Goal: Transaction & Acquisition: Download file/media

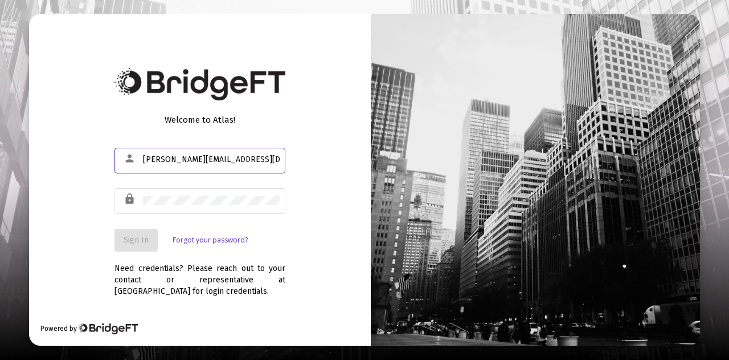
type input "[PERSON_NAME][EMAIL_ADDRESS][DOMAIN_NAME]"
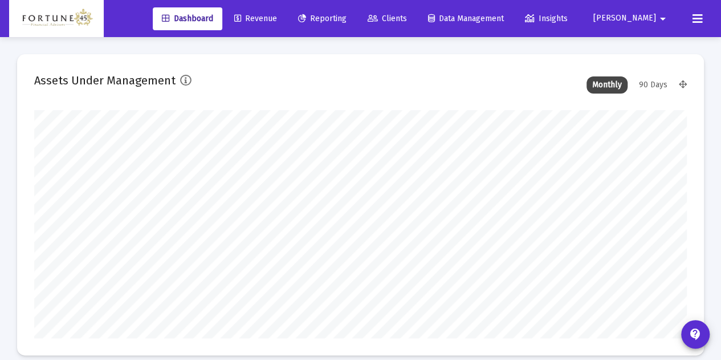
scroll to position [228, 652]
type input "[DATE]"
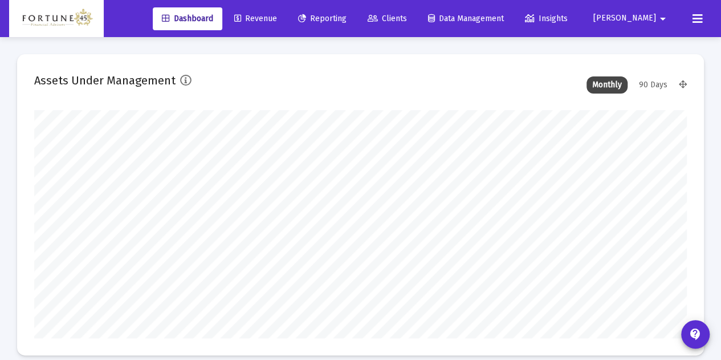
click at [352, 26] on link "Reporting" at bounding box center [322, 18] width 67 height 23
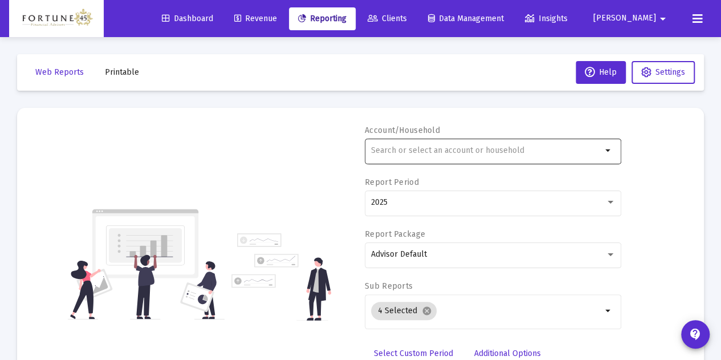
click at [478, 148] on input "text" at bounding box center [486, 150] width 231 height 9
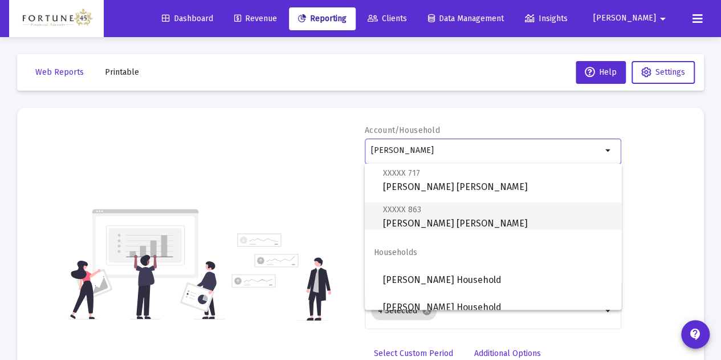
scroll to position [210, 0]
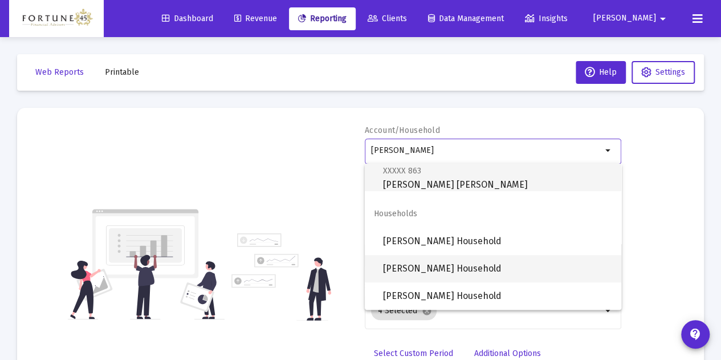
click at [457, 266] on span "[PERSON_NAME] Household" at bounding box center [497, 268] width 229 height 27
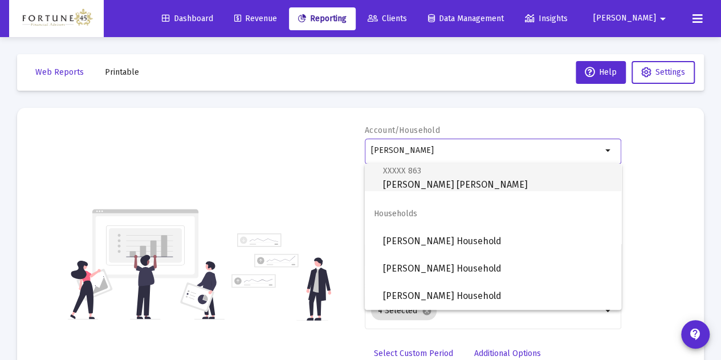
type input "[PERSON_NAME] Household"
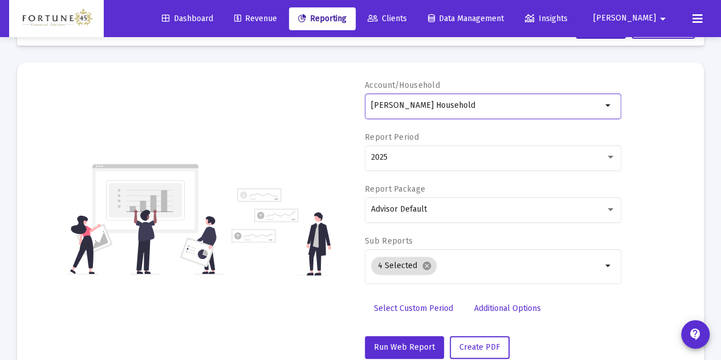
scroll to position [57, 0]
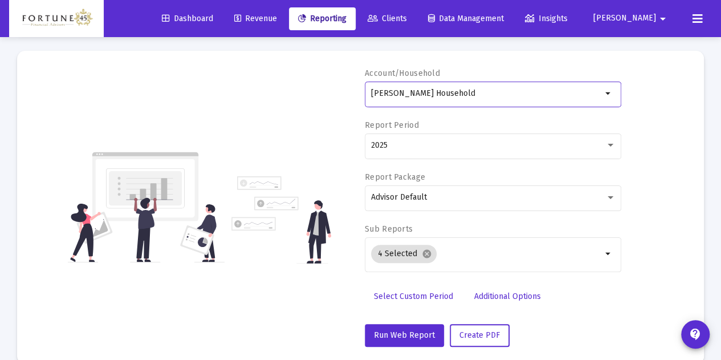
click at [433, 295] on span "Select Custom Period" at bounding box center [413, 296] width 79 height 10
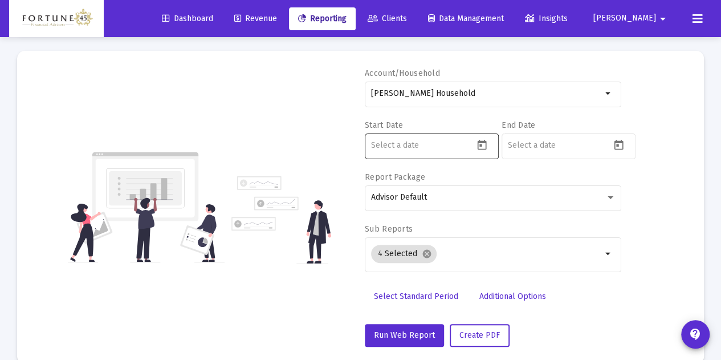
click at [476, 148] on icon "Open calendar" at bounding box center [482, 145] width 12 height 12
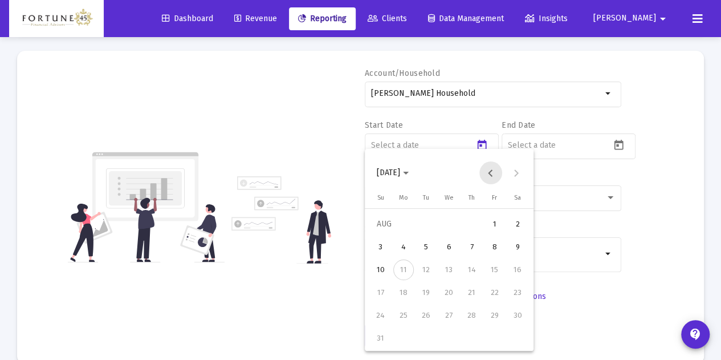
click at [487, 176] on button "Previous month" at bounding box center [490, 172] width 23 height 23
click at [471, 345] on div "31" at bounding box center [472, 338] width 21 height 21
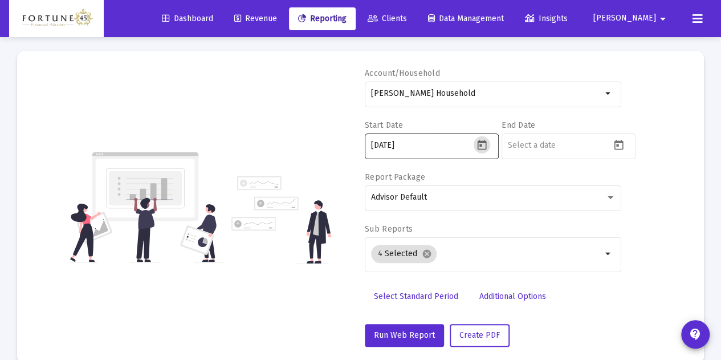
click at [484, 134] on div "[DATE]" at bounding box center [432, 145] width 134 height 28
click at [484, 148] on icon "Open calendar" at bounding box center [482, 145] width 12 height 12
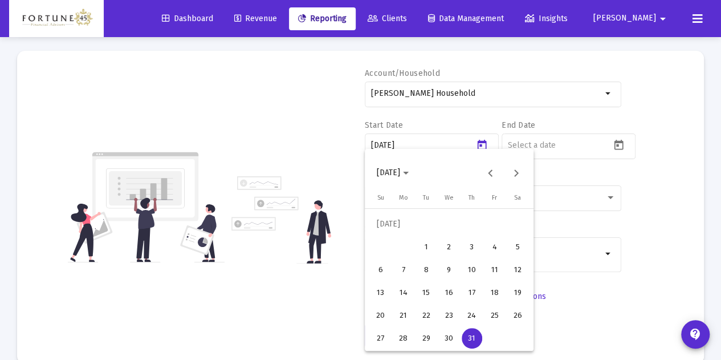
click at [418, 168] on button "[DATE]" at bounding box center [393, 172] width 50 height 23
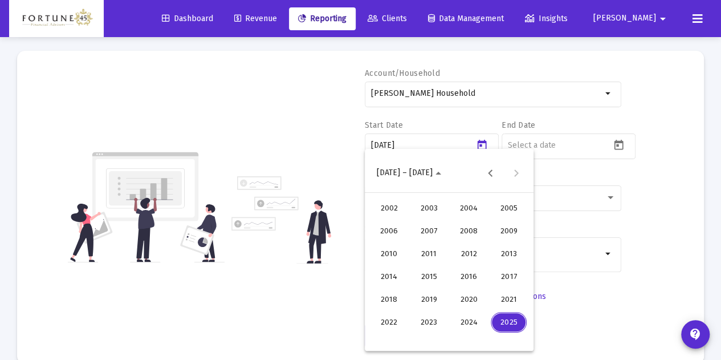
click at [512, 325] on div "2025" at bounding box center [509, 322] width 36 height 21
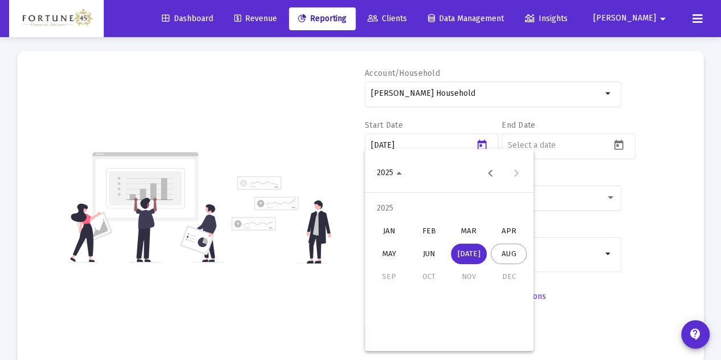
click at [394, 227] on div "JAN" at bounding box center [389, 231] width 36 height 21
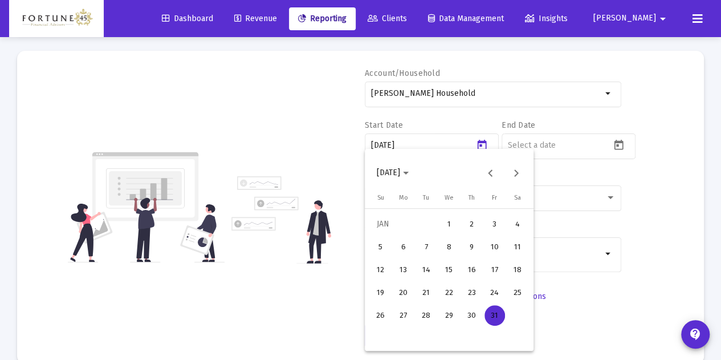
click at [438, 223] on button "1" at bounding box center [449, 224] width 23 height 23
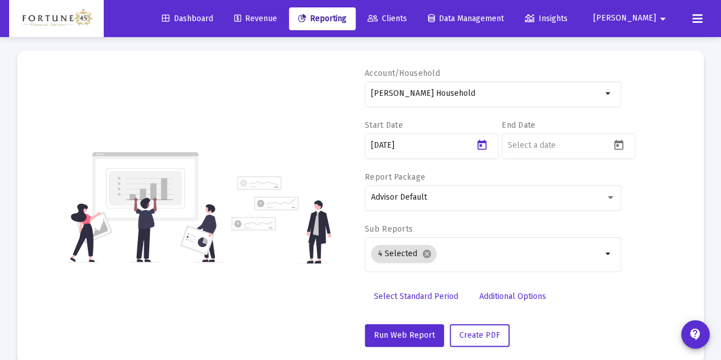
type input "[DATE]"
click at [617, 146] on icon "Open calendar" at bounding box center [619, 145] width 12 height 12
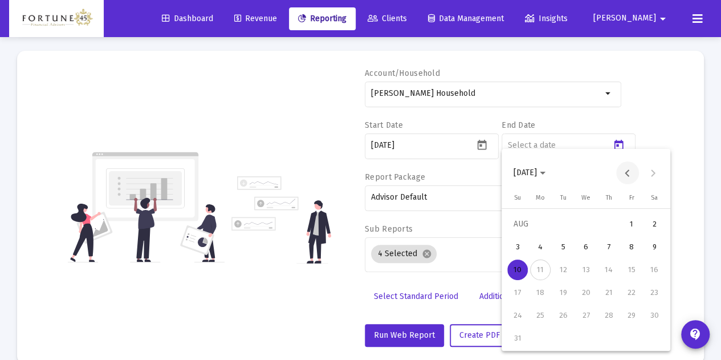
click at [623, 177] on button "Previous month" at bounding box center [627, 172] width 23 height 23
click at [613, 335] on div "31" at bounding box center [608, 338] width 21 height 21
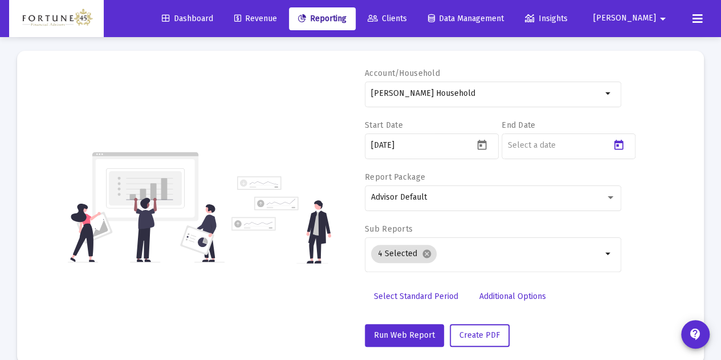
type input "[DATE]"
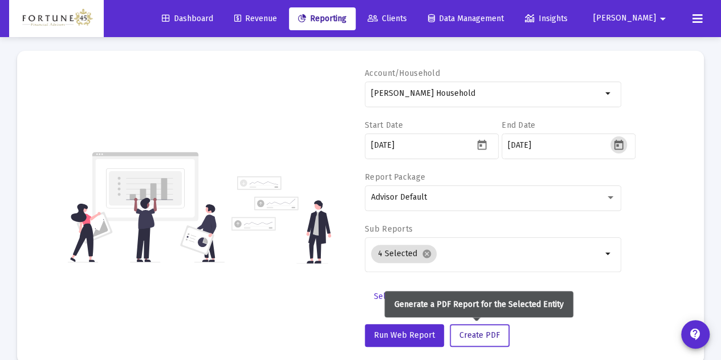
click at [472, 339] on button "Create PDF" at bounding box center [480, 335] width 60 height 23
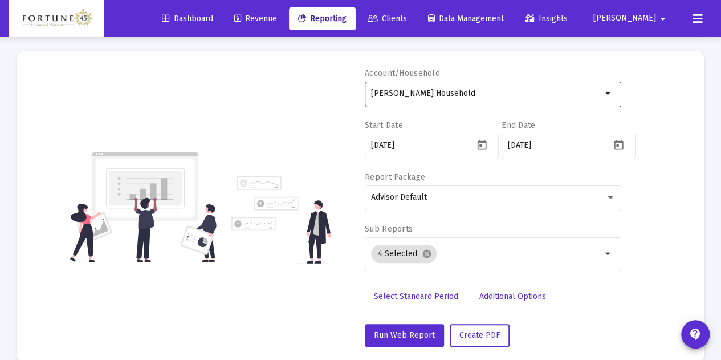
click at [463, 96] on input "[PERSON_NAME] Household" at bounding box center [486, 93] width 231 height 9
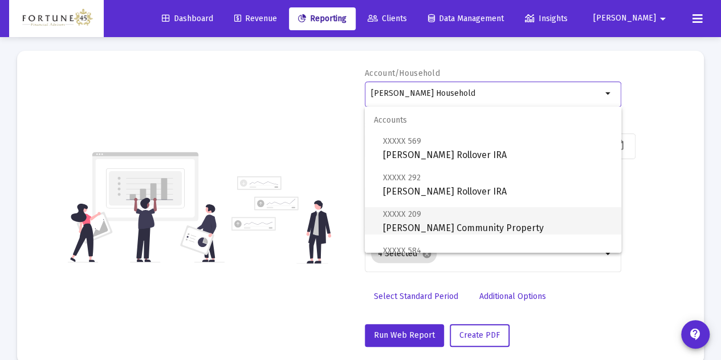
click at [454, 217] on span "XXXXX 209 [PERSON_NAME] Community Property" at bounding box center [497, 221] width 229 height 28
type input "[PERSON_NAME] Community Property"
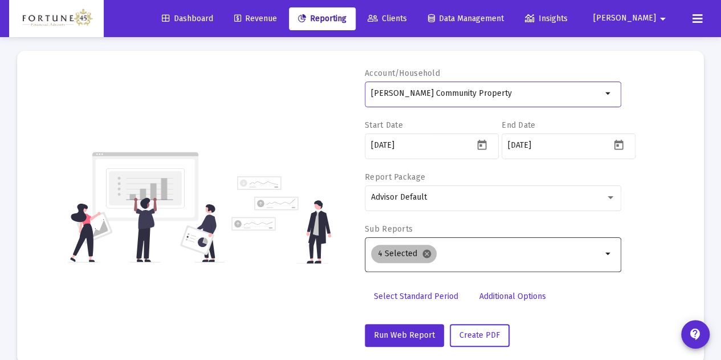
click at [428, 257] on mat-icon "cancel" at bounding box center [427, 253] width 10 height 10
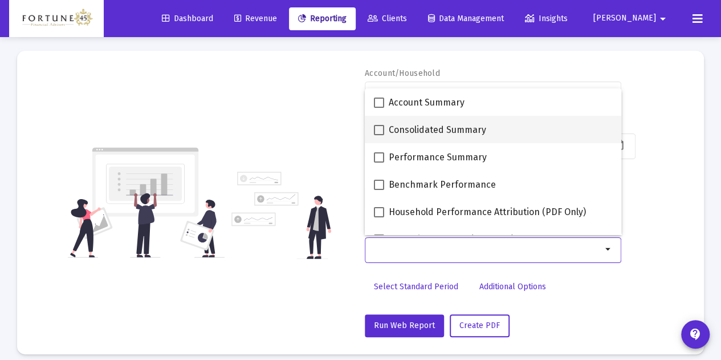
click at [423, 121] on mat-checkbox "Consolidated Summary" at bounding box center [430, 129] width 112 height 27
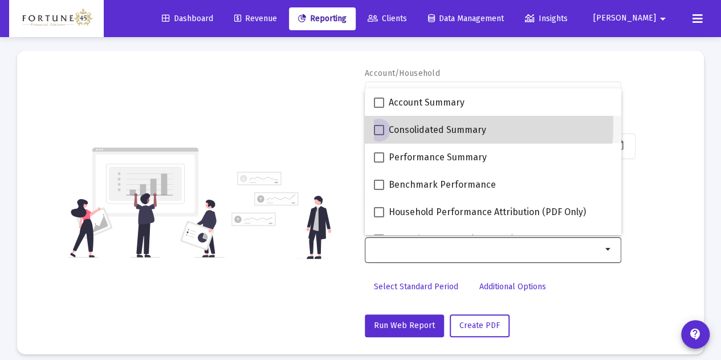
click at [384, 125] on label "Consolidated Summary" at bounding box center [430, 130] width 112 height 14
click at [379, 135] on input "Consolidated Summary" at bounding box center [378, 135] width 1 height 1
checkbox input "true"
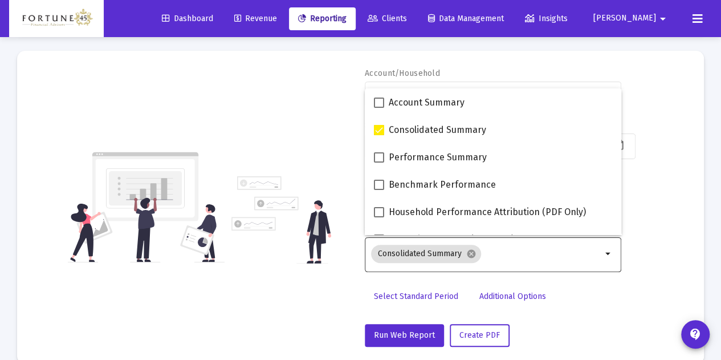
click at [332, 111] on div "Account/Household [PERSON_NAME] Community Property arrow_drop_down Start Date […" at bounding box center [360, 207] width 653 height 279
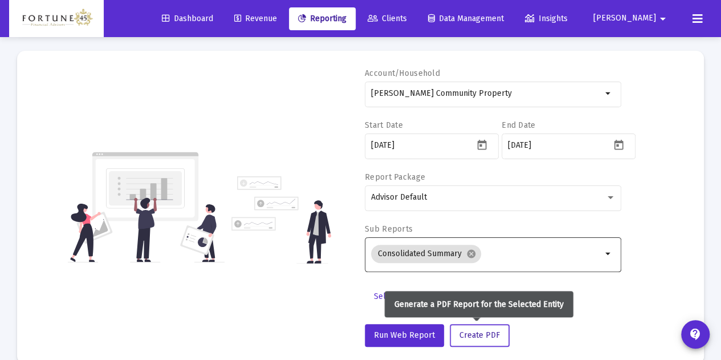
click at [481, 327] on button "Create PDF" at bounding box center [480, 335] width 60 height 23
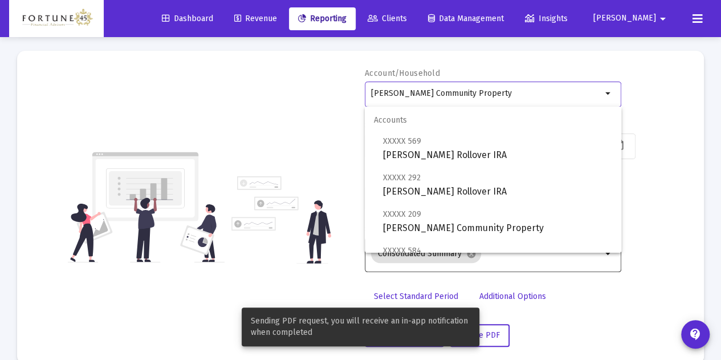
click at [439, 91] on input "[PERSON_NAME] Community Property" at bounding box center [486, 93] width 231 height 9
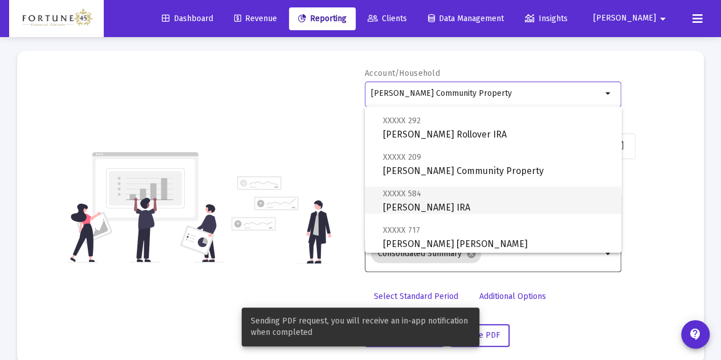
click at [464, 197] on span "XXXXX 584 [PERSON_NAME] IRA" at bounding box center [497, 200] width 229 height 28
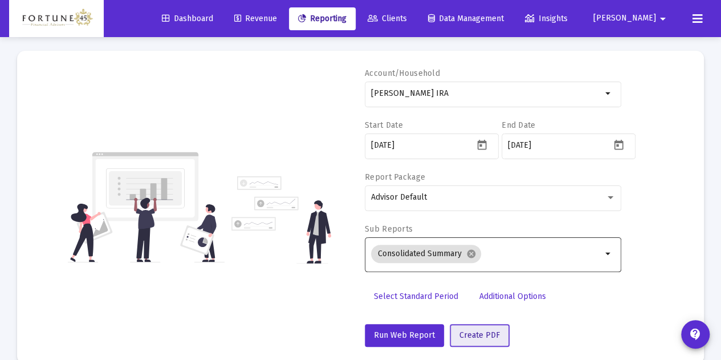
click at [496, 337] on button "Create PDF" at bounding box center [480, 335] width 60 height 23
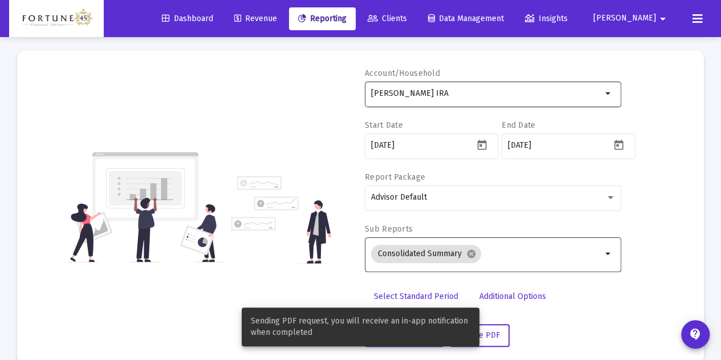
click at [439, 101] on div "[PERSON_NAME] IRA" at bounding box center [486, 93] width 231 height 28
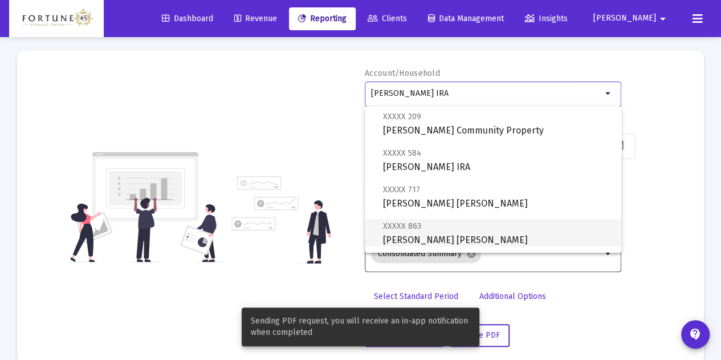
scroll to position [114, 0]
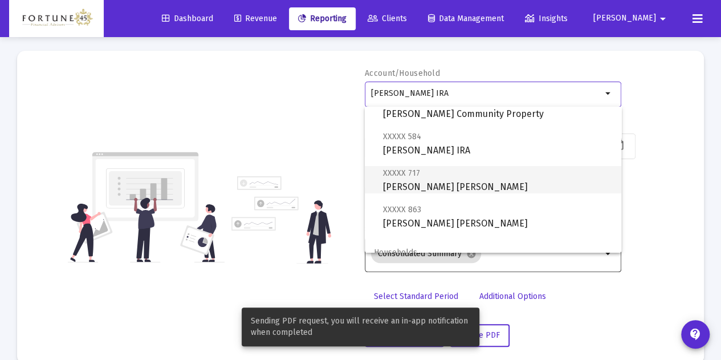
click at [452, 184] on span "XXXXX 717 [PERSON_NAME] [PERSON_NAME]" at bounding box center [497, 180] width 229 height 28
type input "[PERSON_NAME] [PERSON_NAME]"
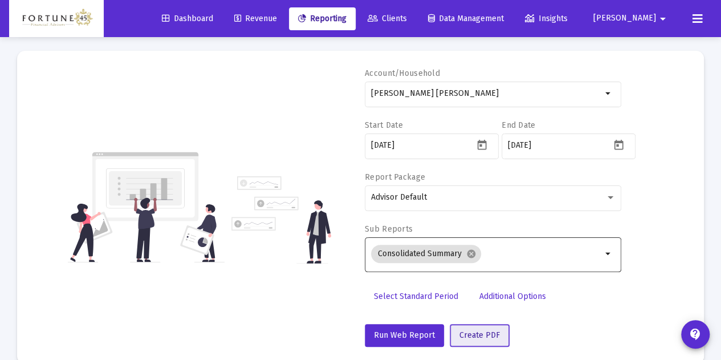
click at [492, 339] on span "Create PDF" at bounding box center [479, 335] width 40 height 10
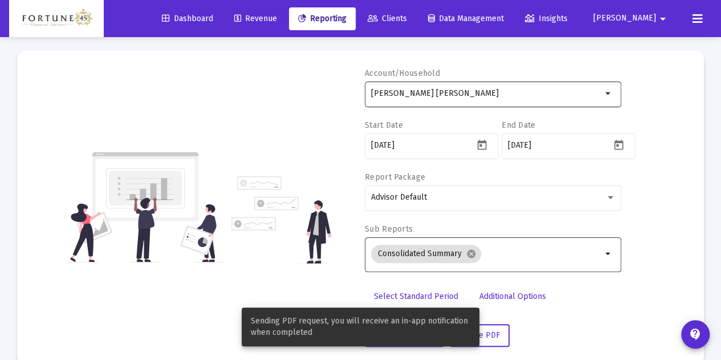
click at [465, 105] on div "[PERSON_NAME] [PERSON_NAME]" at bounding box center [486, 93] width 231 height 28
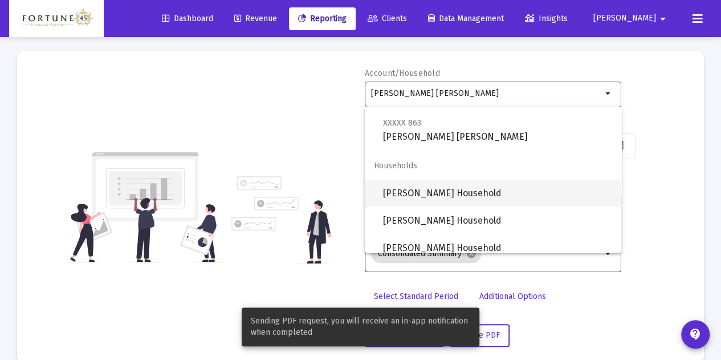
scroll to position [210, 0]
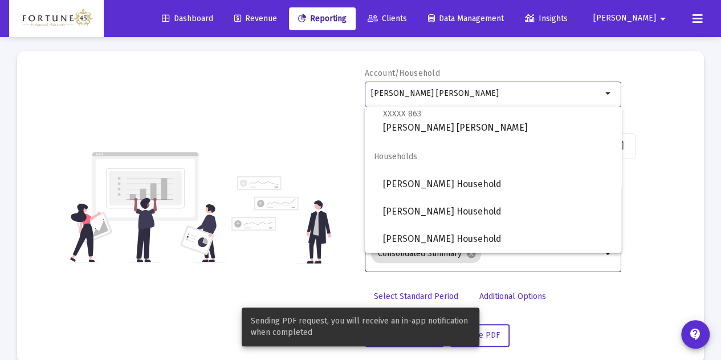
click at [291, 148] on div "Account/Household [PERSON_NAME] [PERSON_NAME] arrow_drop_down Start Date [DATE]…" at bounding box center [360, 207] width 653 height 279
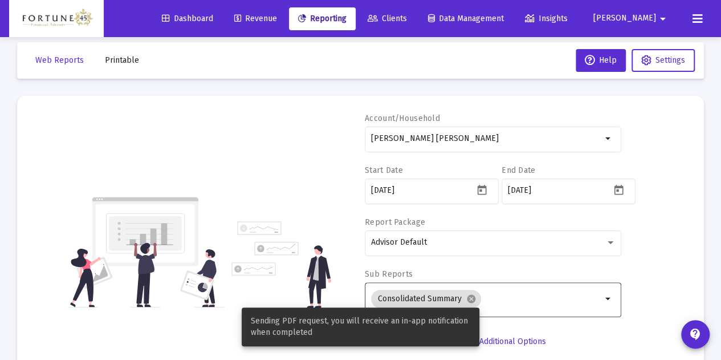
scroll to position [0, 0]
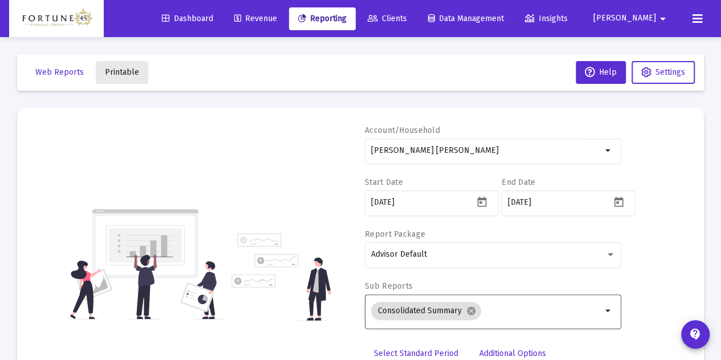
click at [120, 78] on button "Printable" at bounding box center [122, 72] width 52 height 23
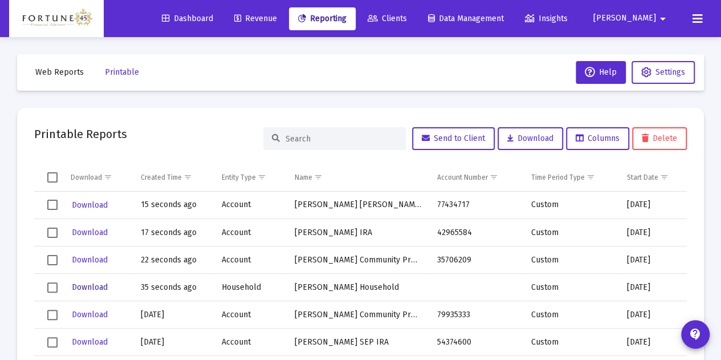
click at [106, 285] on span "Download" at bounding box center [90, 287] width 36 height 10
click at [96, 264] on span "Download" at bounding box center [90, 260] width 36 height 10
click at [85, 231] on span "Download" at bounding box center [90, 232] width 36 height 10
click at [83, 207] on span "Download" at bounding box center [90, 205] width 36 height 10
click at [100, 286] on span "Download" at bounding box center [90, 287] width 36 height 10
